Goal: Task Accomplishment & Management: Use online tool/utility

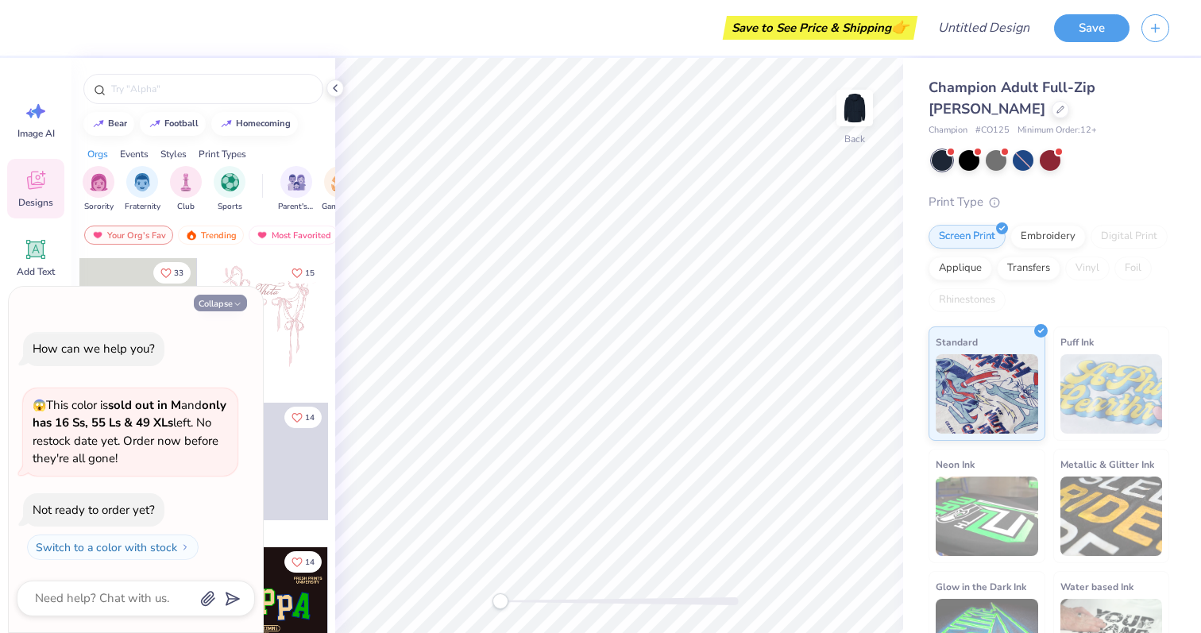
click at [224, 301] on button "Collapse" at bounding box center [220, 303] width 53 height 17
type textarea "x"
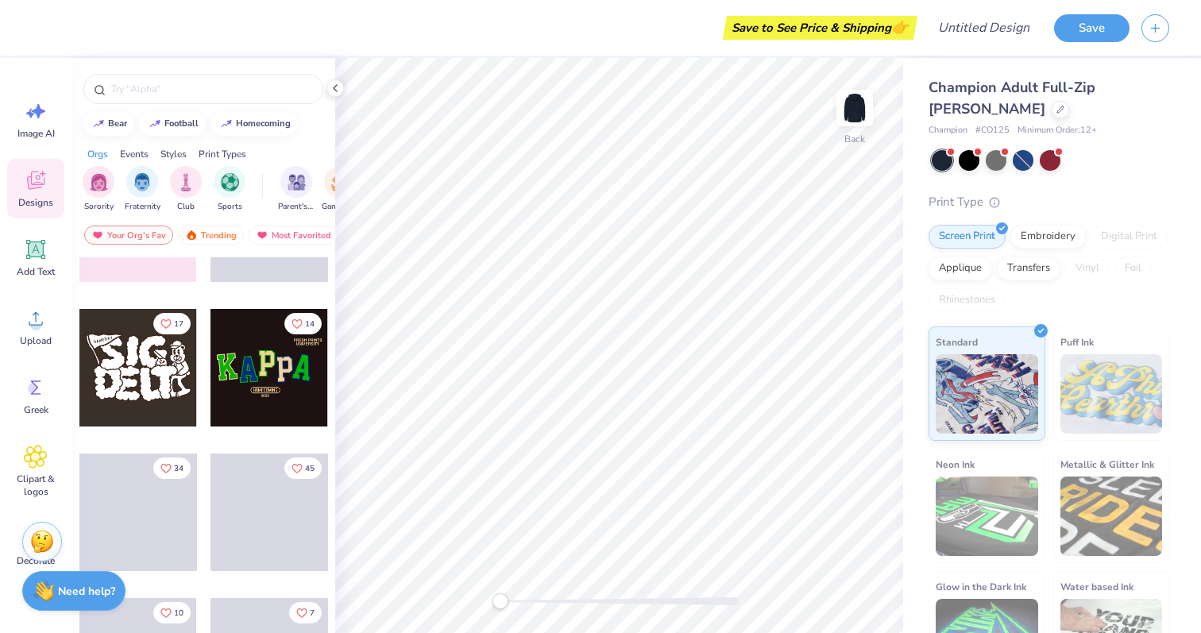
scroll to position [317, 0]
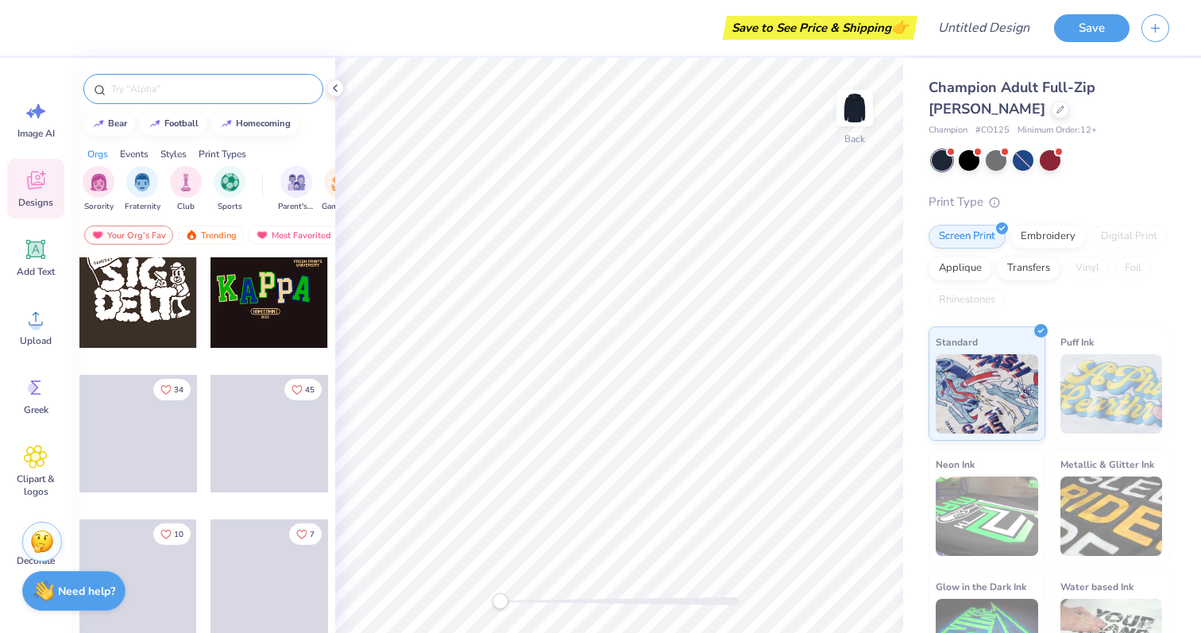
click at [187, 98] on div at bounding box center [203, 89] width 240 height 30
click at [183, 87] on input "text" at bounding box center [211, 89] width 203 height 16
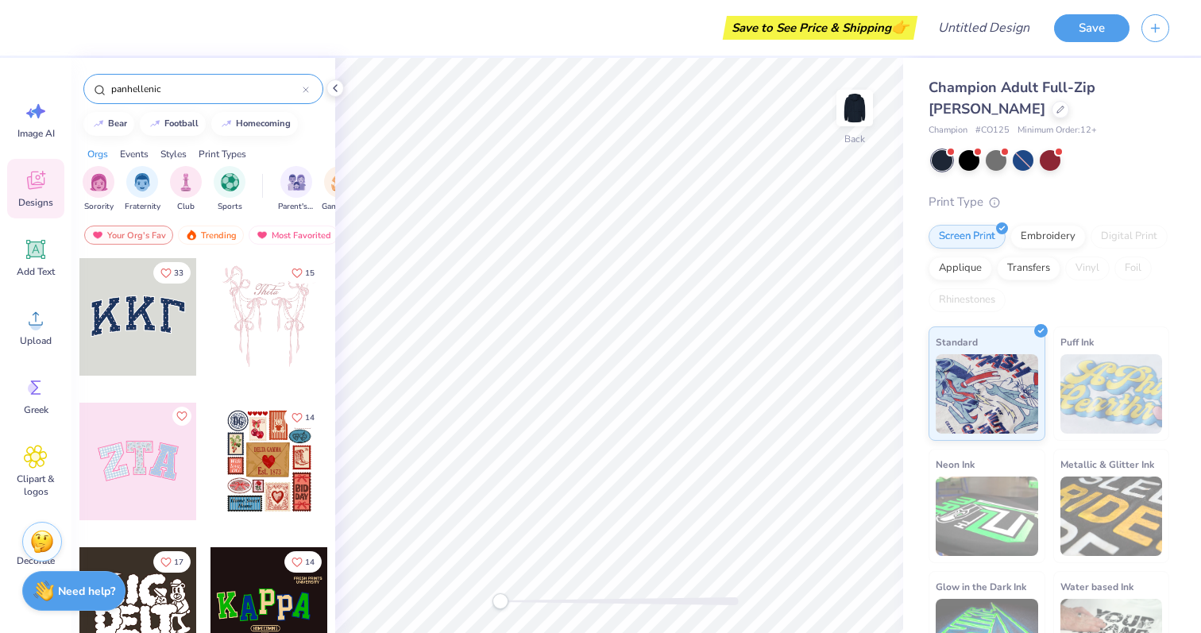
type input "panhellenic"
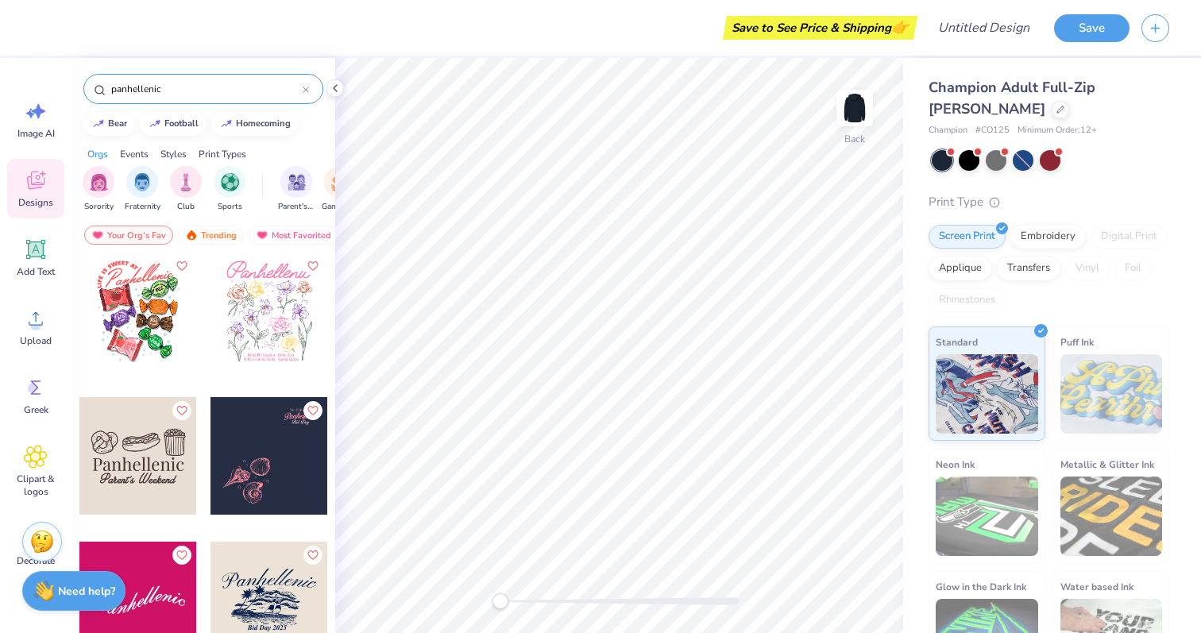
scroll to position [535, 0]
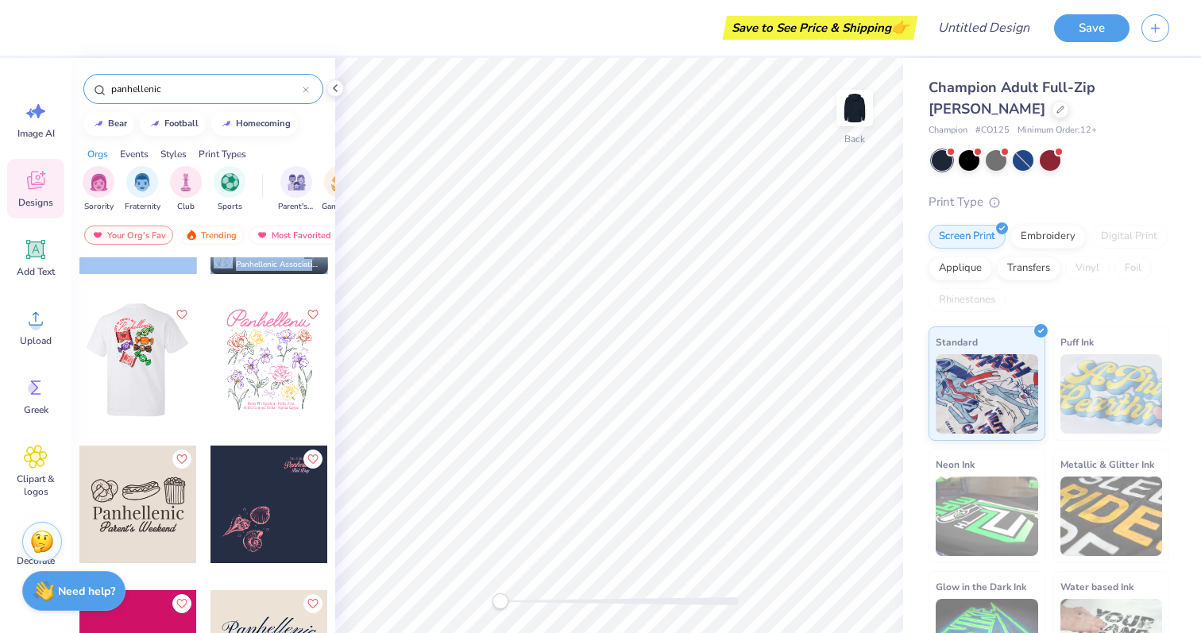
drag, startPoint x: 149, startPoint y: 347, endPoint x: 205, endPoint y: 435, distance: 104.2
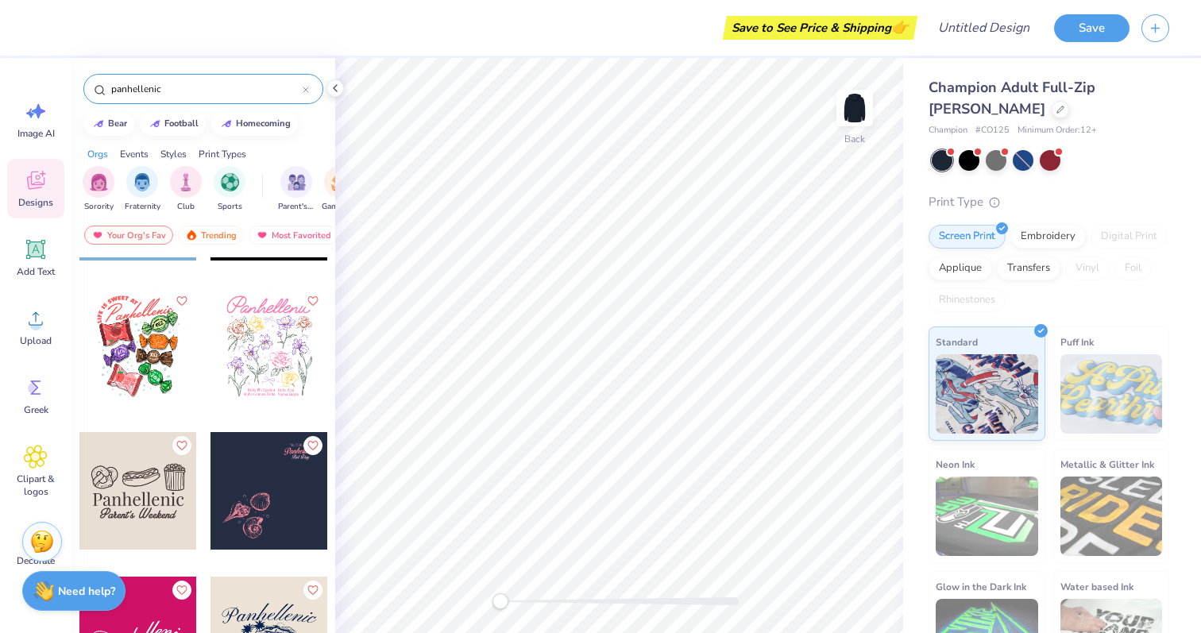
scroll to position [548, 0]
click at [856, 107] on img at bounding box center [855, 108] width 64 height 64
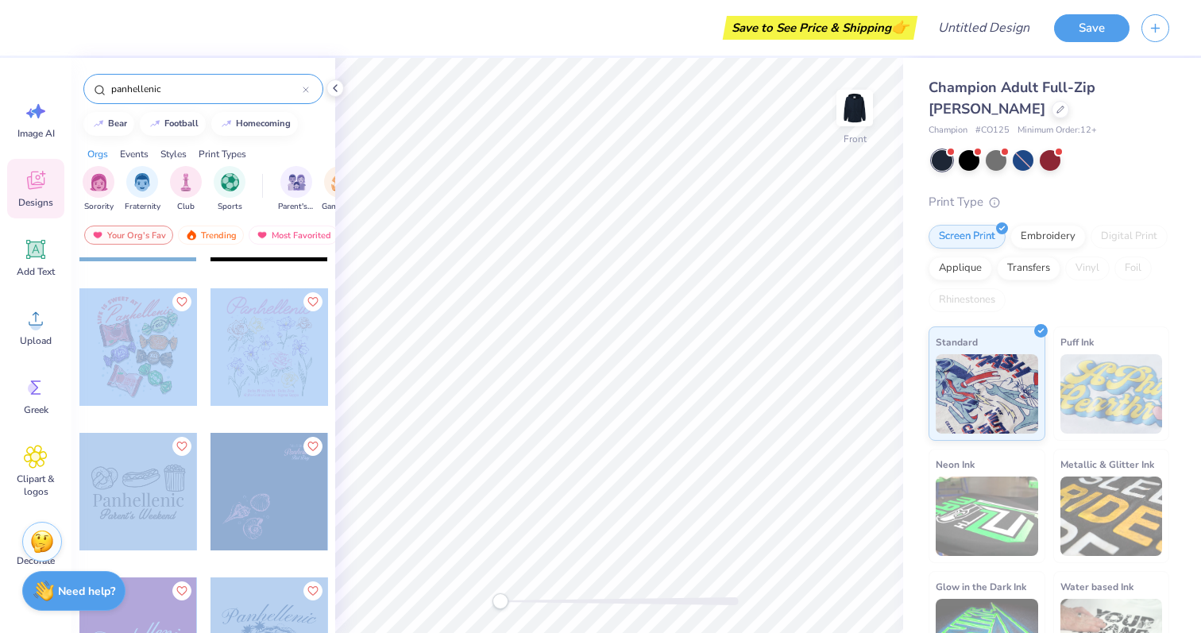
click at [682, 283] on div "Save to See Price & Shipping 👉 Design Title Save Image AI Designs Add Text Uplo…" at bounding box center [600, 316] width 1201 height 633
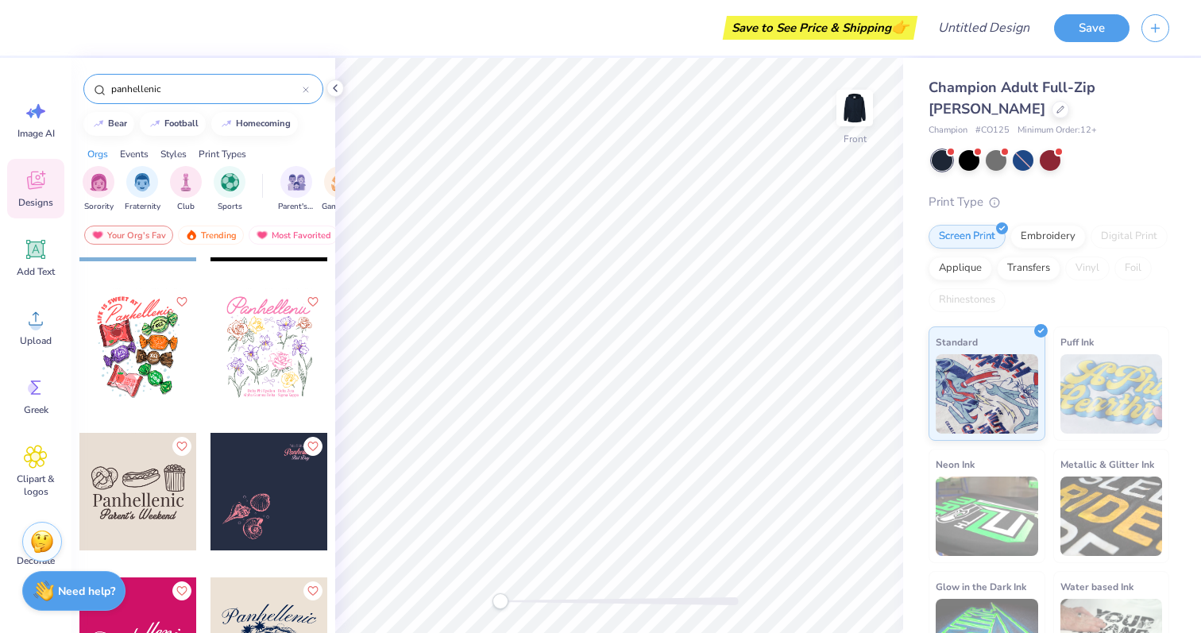
click at [137, 359] on div at bounding box center [138, 347] width 118 height 118
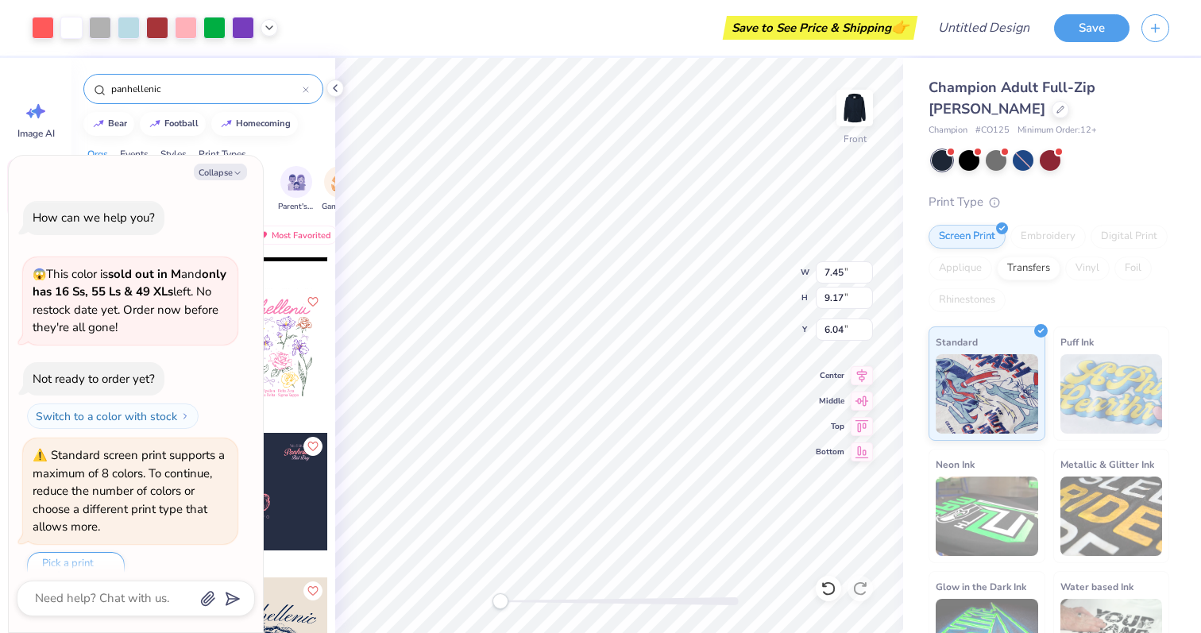
scroll to position [26, 0]
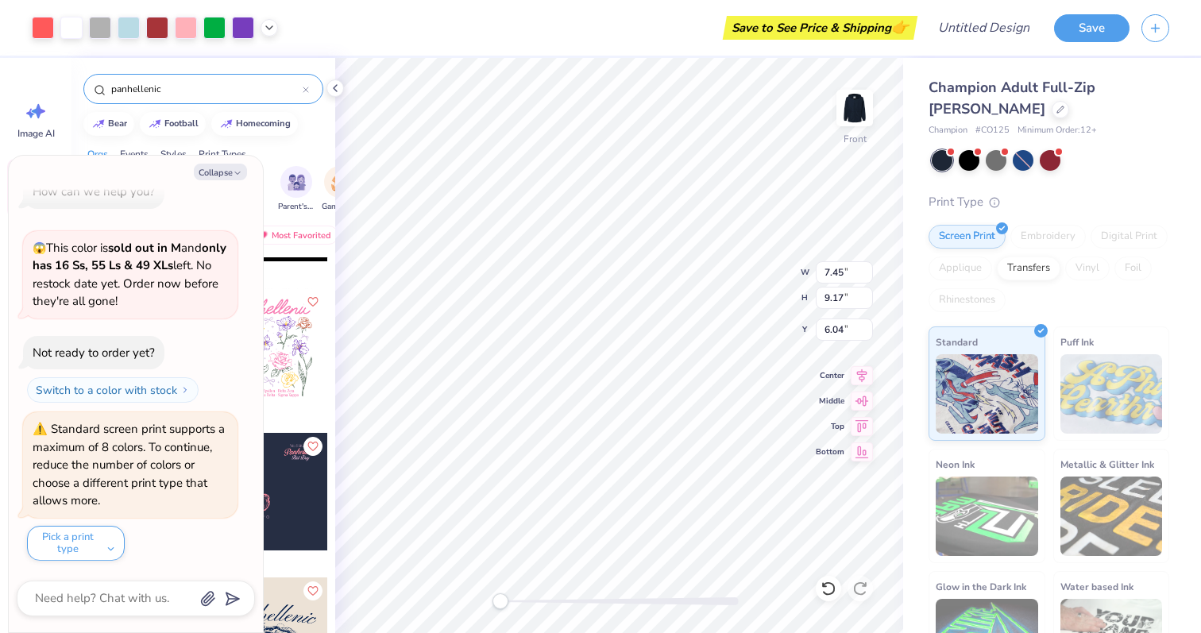
type textarea "x"
type input "6.08"
click at [233, 175] on icon "button" at bounding box center [238, 173] width 10 height 10
type textarea "x"
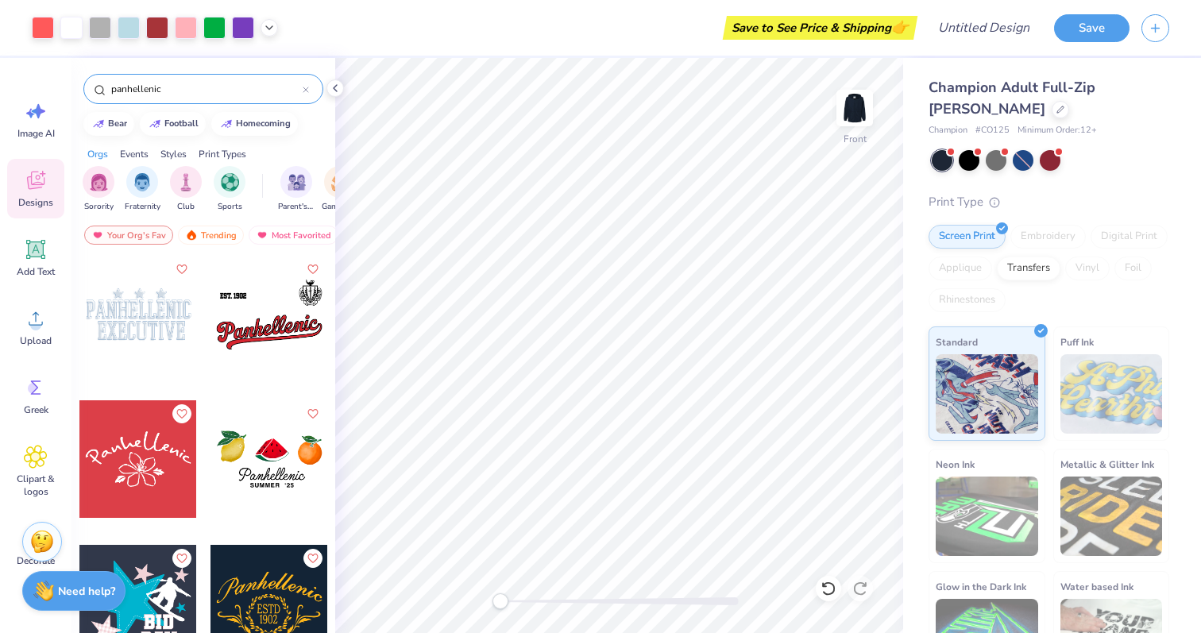
scroll to position [1446, 0]
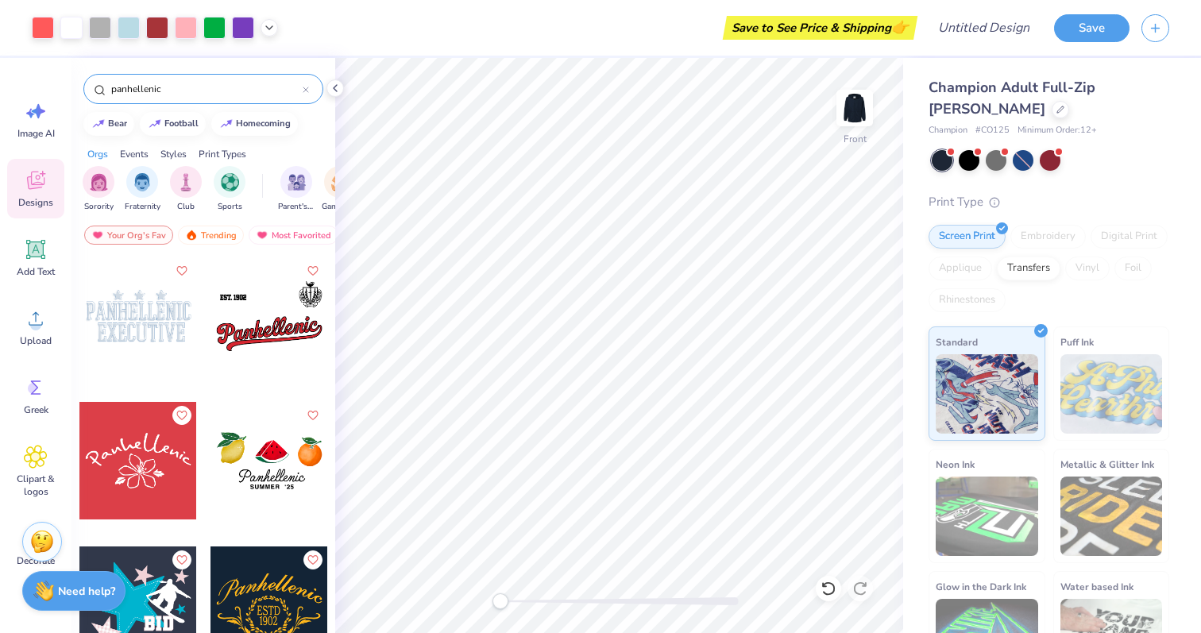
click at [211, 87] on input "panhellenic" at bounding box center [206, 89] width 193 height 16
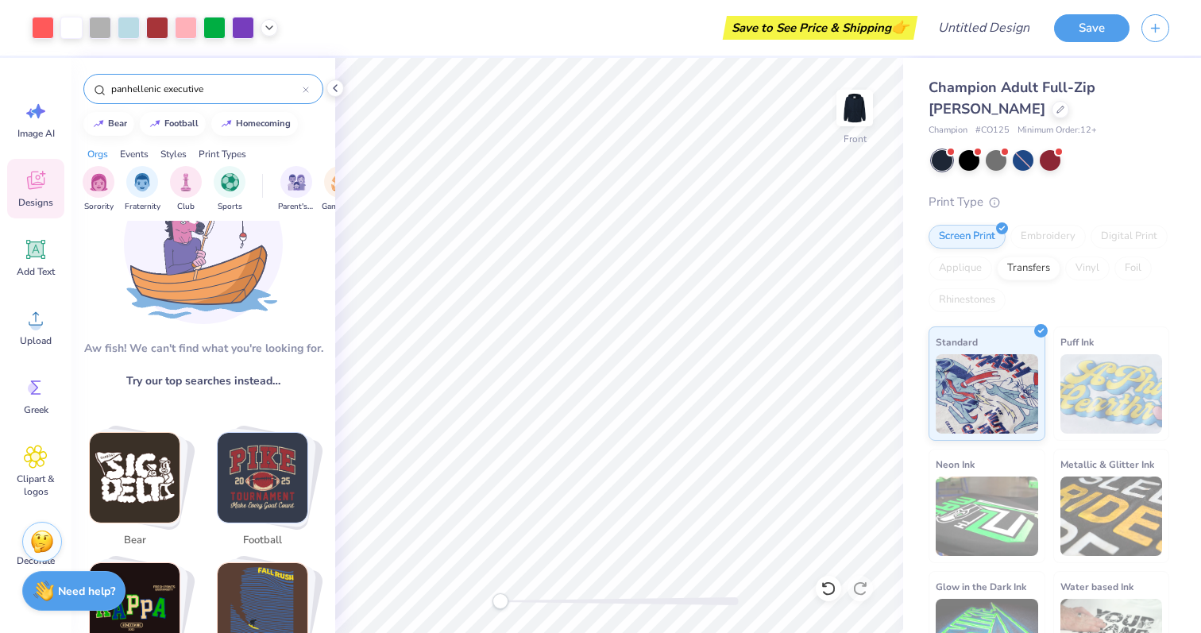
scroll to position [68, 0]
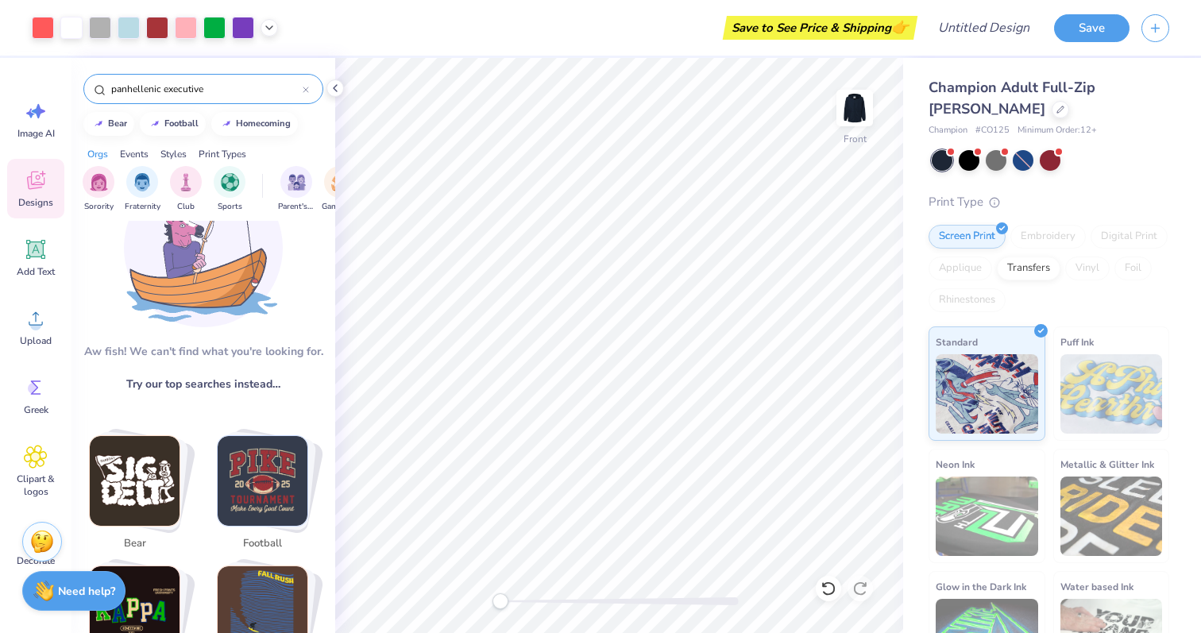
click at [212, 86] on input "panhellenic executive" at bounding box center [206, 89] width 193 height 16
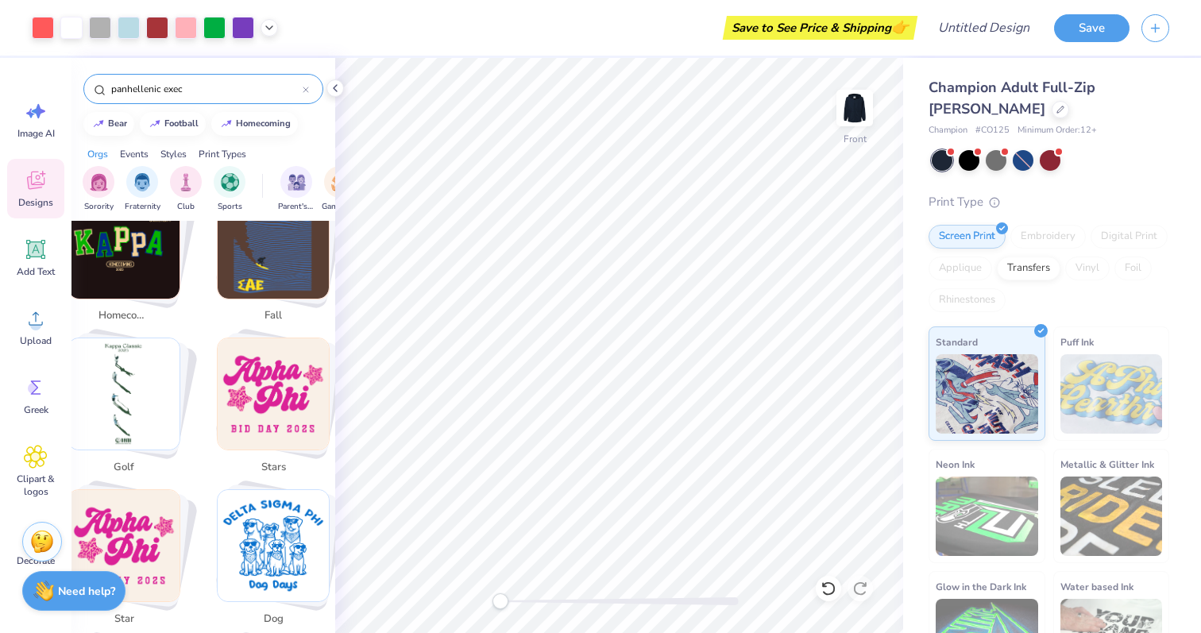
scroll to position [580, 0]
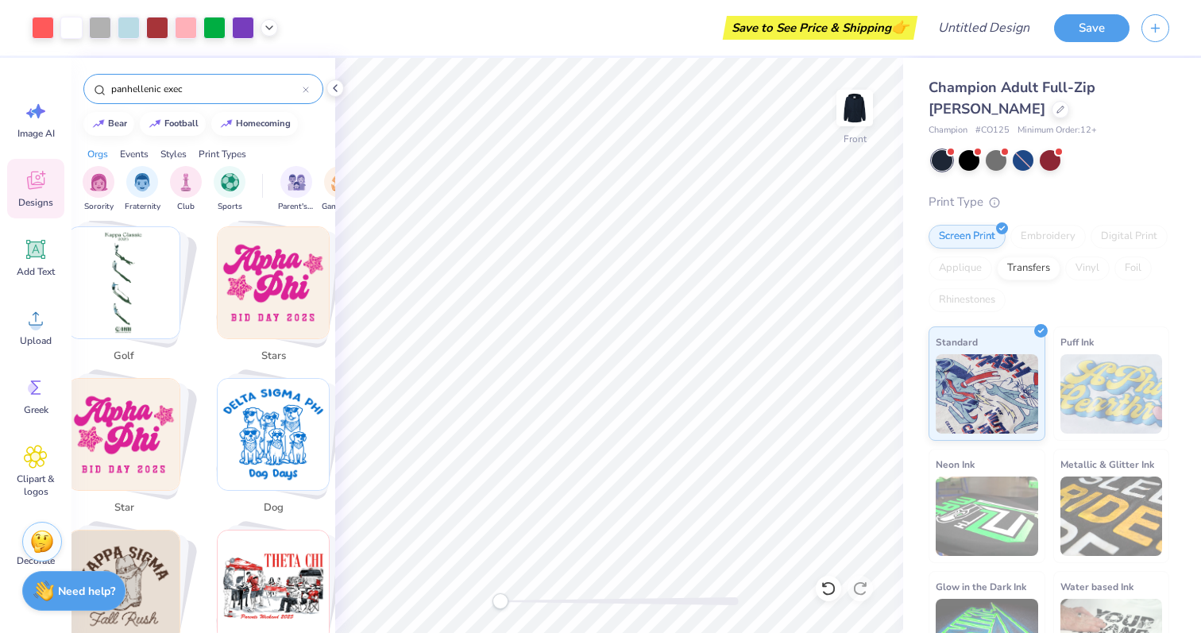
click at [208, 91] on input "panhellenic exec" at bounding box center [206, 89] width 193 height 16
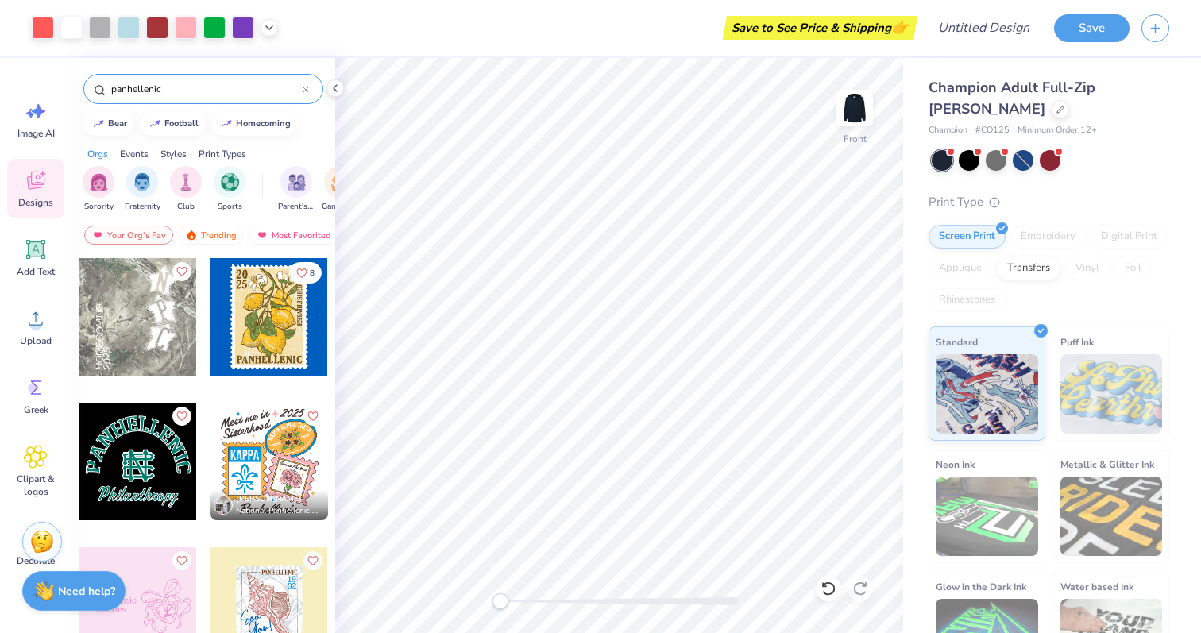
type input "panhellenic"
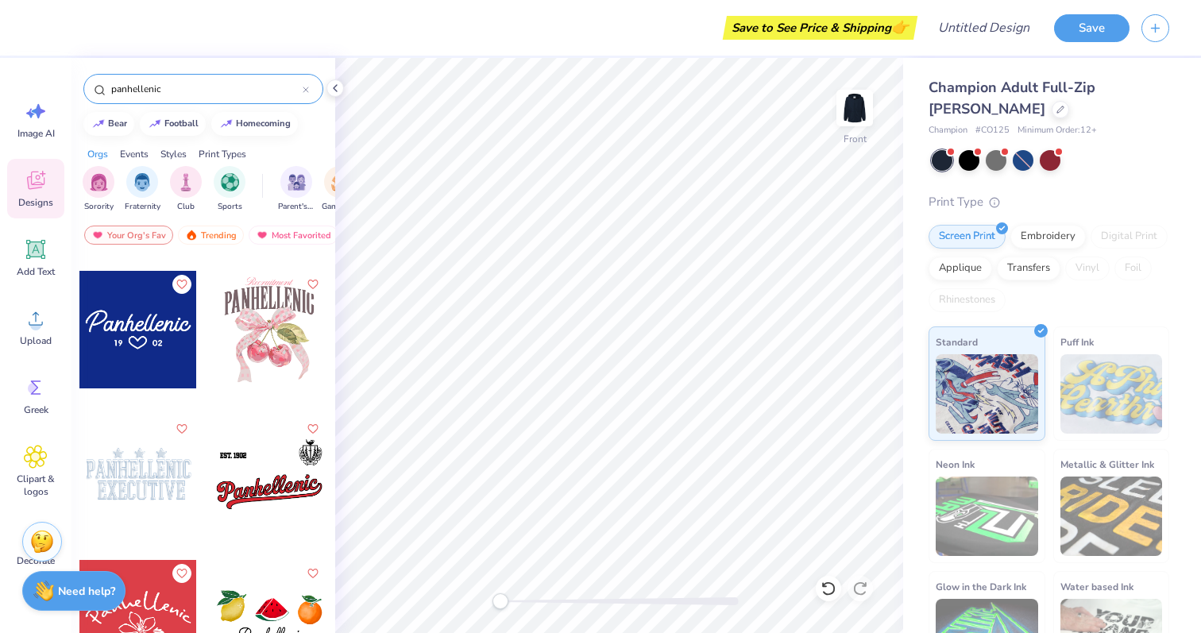
scroll to position [1294, 0]
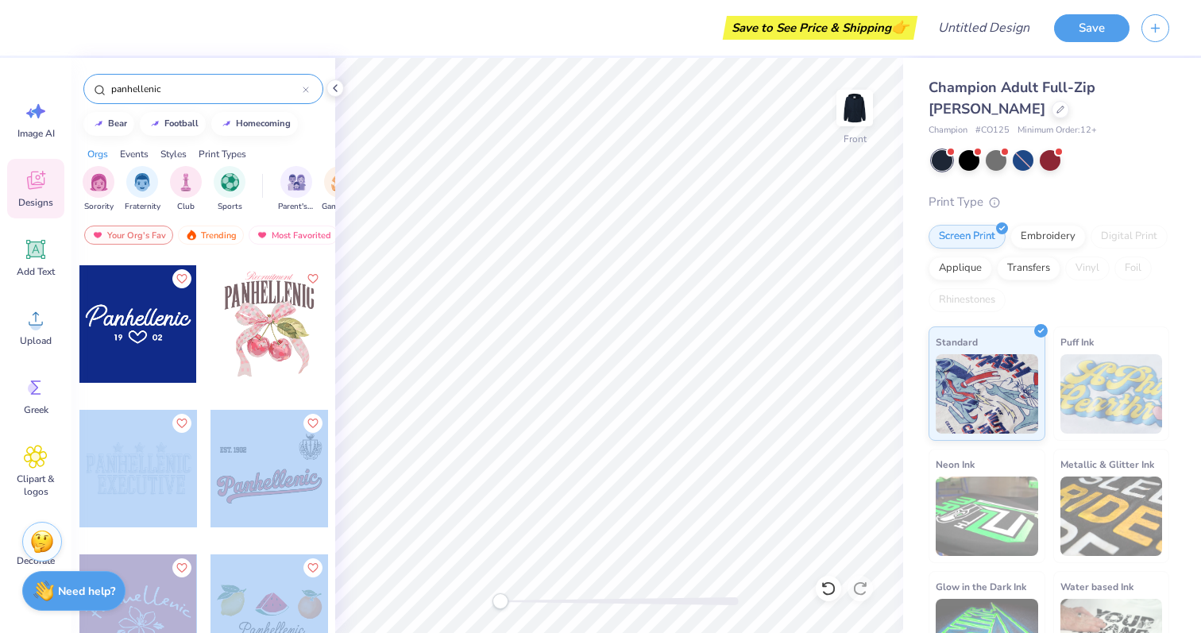
click at [643, 484] on div "Save to See Price & Shipping 👉 Design Title Save Image AI Designs Add Text Uplo…" at bounding box center [600, 316] width 1201 height 633
click at [631, 451] on div "Save to See Price & Shipping 👉 Design Title Save Image AI Designs Add Text Uplo…" at bounding box center [600, 316] width 1201 height 633
click at [147, 461] on div at bounding box center [138, 469] width 118 height 118
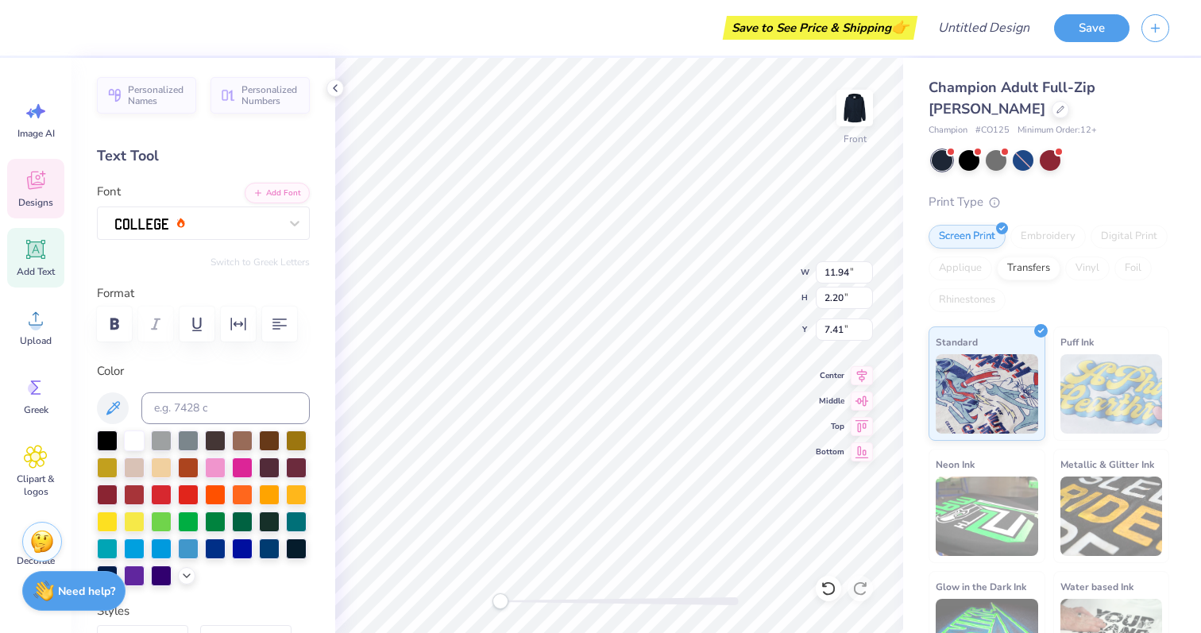
scroll to position [0, 2]
type input "1.64"
type input "1.55"
type input "2.97"
type input "11.93"
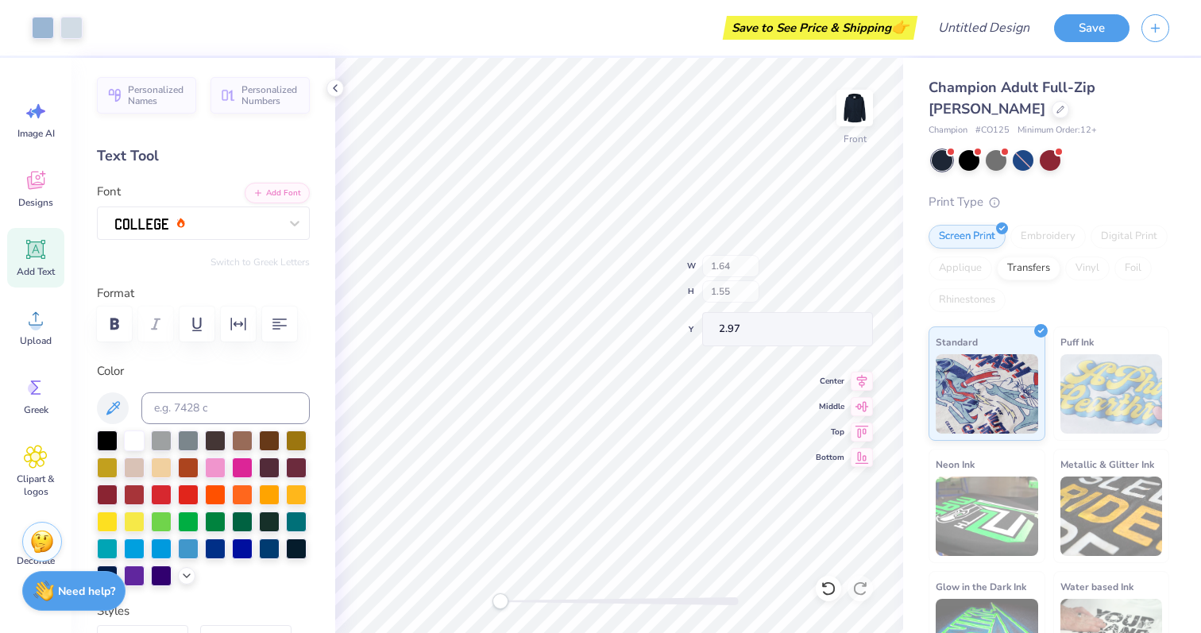
type input "2.66"
type input "7.57"
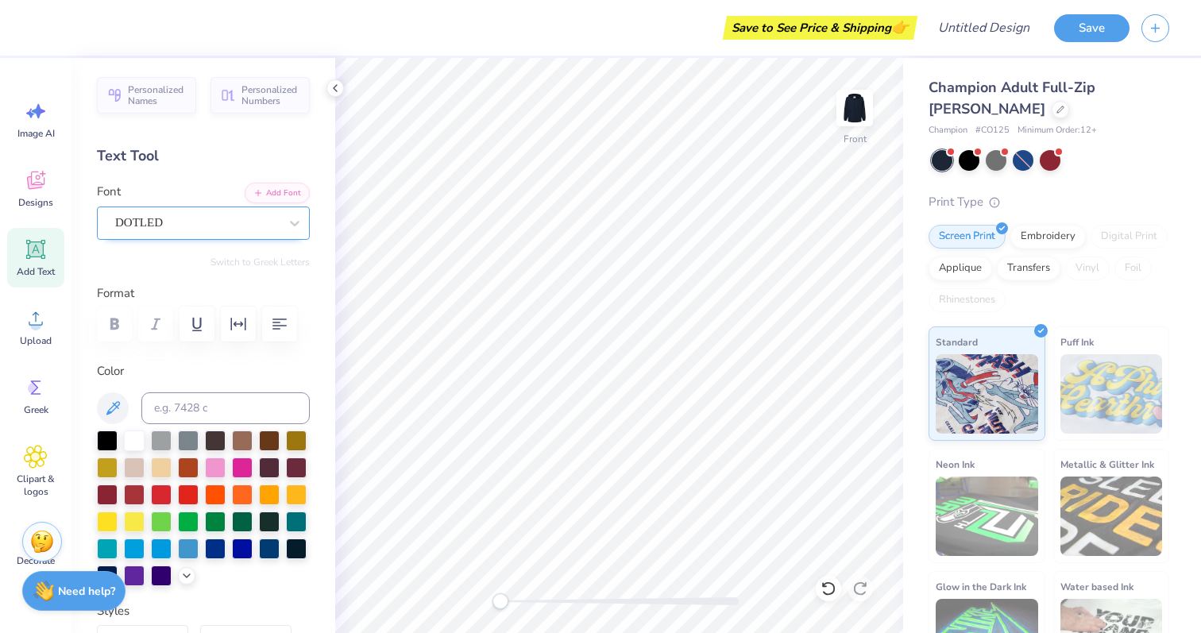
click at [191, 224] on div "DOTLED" at bounding box center [197, 222] width 167 height 25
